Goal: Check status

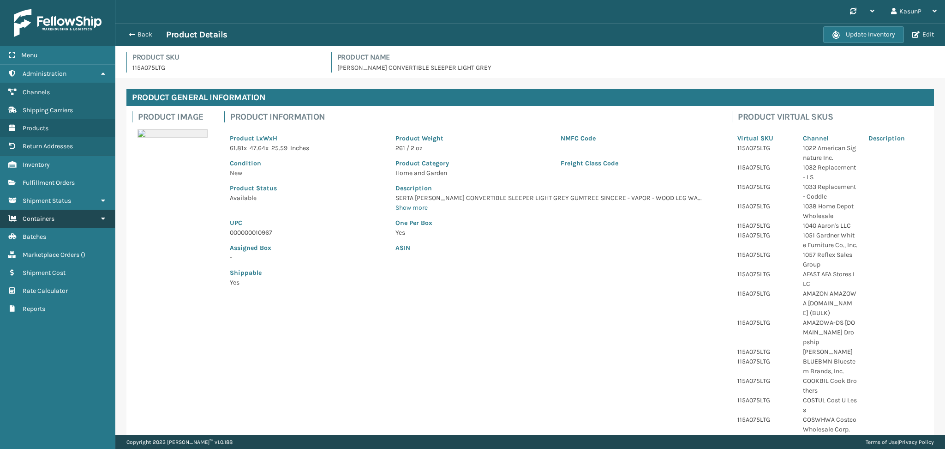
click at [74, 210] on link "Containers" at bounding box center [57, 219] width 115 height 18
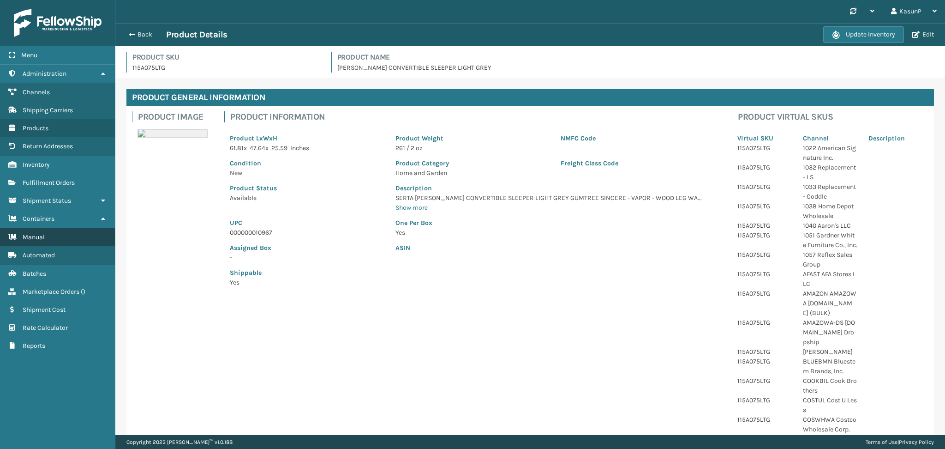
click at [45, 238] on link "Manual" at bounding box center [57, 237] width 115 height 18
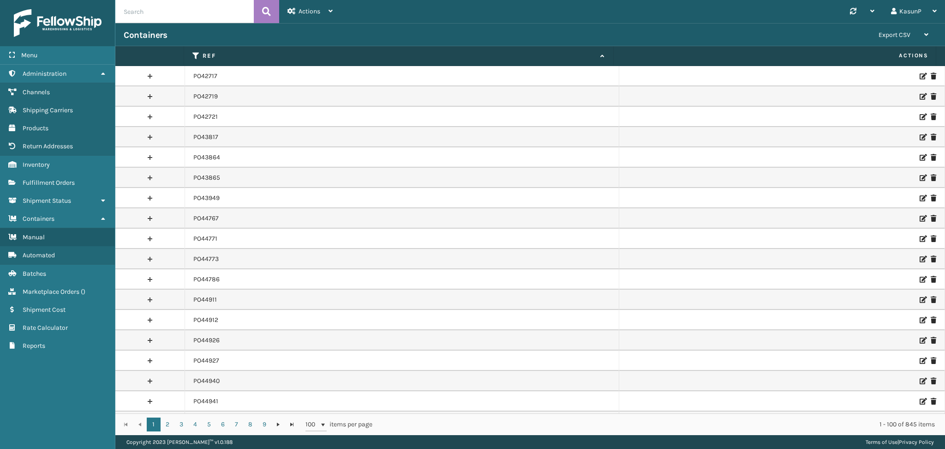
click at [175, 15] on input "text" at bounding box center [184, 11] width 138 height 23
paste input "PO50122"
type input "PO50122"
click at [268, 13] on icon at bounding box center [266, 12] width 9 height 14
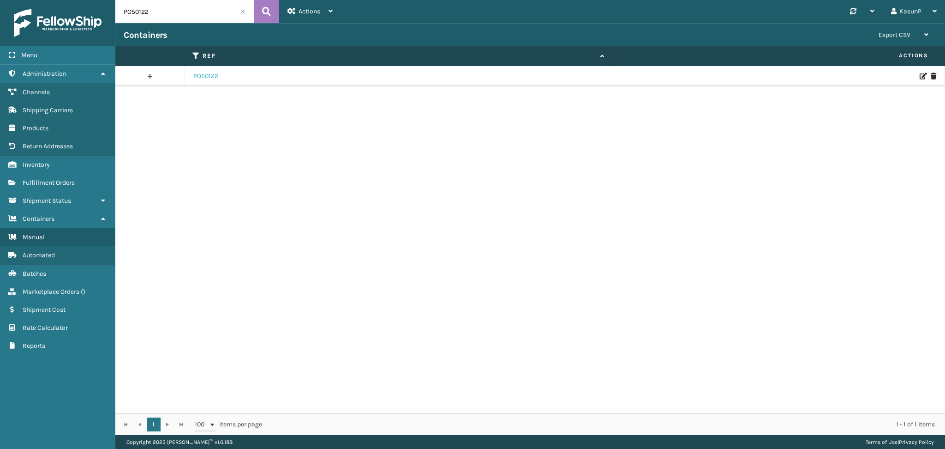
click at [205, 76] on link "PO50122" at bounding box center [205, 76] width 25 height 9
